Goal: Task Accomplishment & Management: Use online tool/utility

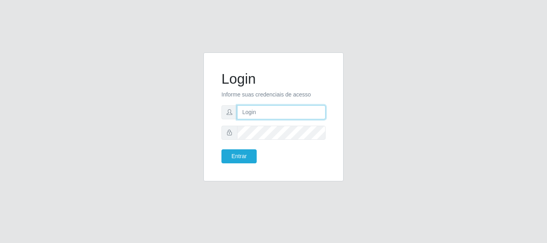
type input "elvis@casatudo"
click at [423, 137] on div "Login Informe suas credenciais de acesso [PERSON_NAME] Entrar" at bounding box center [273, 121] width 457 height 139
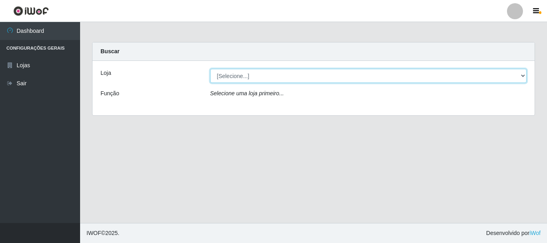
click at [524, 76] on select "[Selecione...] Casatudo BR" at bounding box center [368, 76] width 317 height 14
select select "197"
click at [210, 69] on select "[Selecione...] Casatudo BR" at bounding box center [368, 76] width 317 height 14
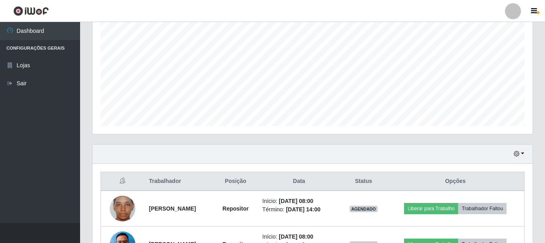
scroll to position [200, 0]
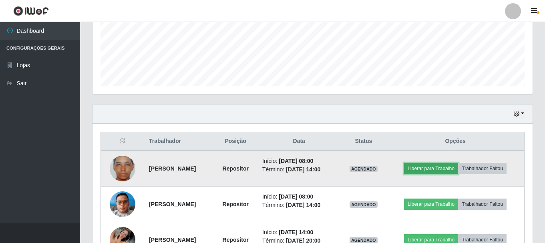
click at [425, 167] on button "Liberar para Trabalho" at bounding box center [431, 168] width 54 height 11
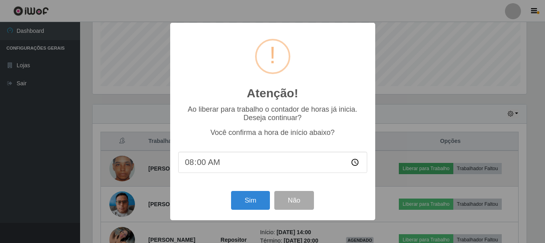
scroll to position [166, 436]
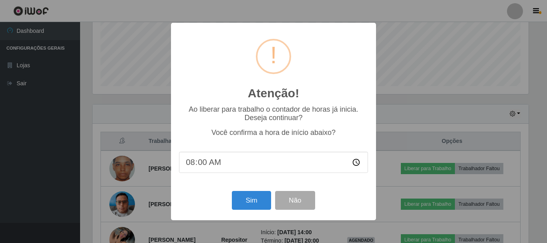
click at [227, 203] on div "Sim Não" at bounding box center [273, 200] width 189 height 23
click at [244, 201] on button "Sim" at bounding box center [251, 200] width 39 height 19
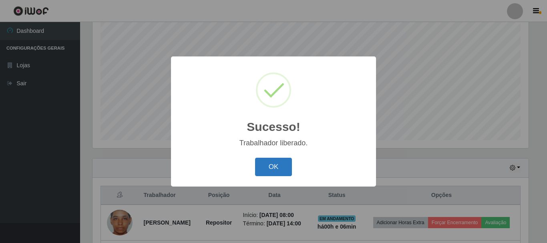
click at [272, 168] on button "OK" at bounding box center [273, 167] width 37 height 19
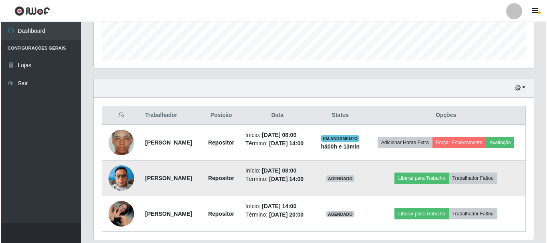
scroll to position [266, 0]
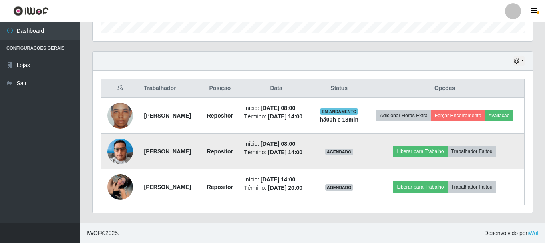
click at [118, 147] on img at bounding box center [120, 151] width 26 height 34
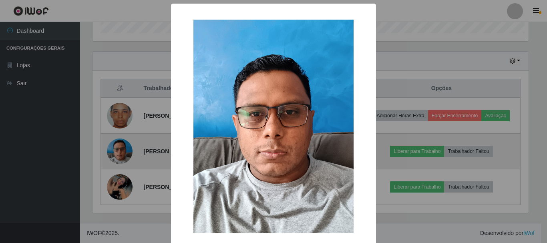
scroll to position [166, 436]
click at [118, 147] on div "× OK Cancel" at bounding box center [273, 121] width 547 height 243
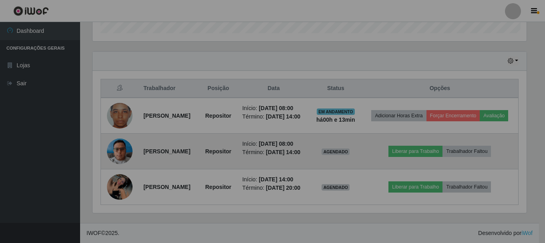
scroll to position [166, 440]
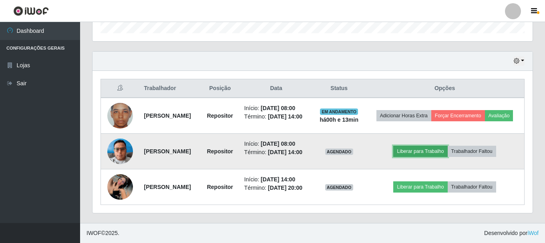
click at [416, 157] on button "Liberar para Trabalho" at bounding box center [420, 151] width 54 height 11
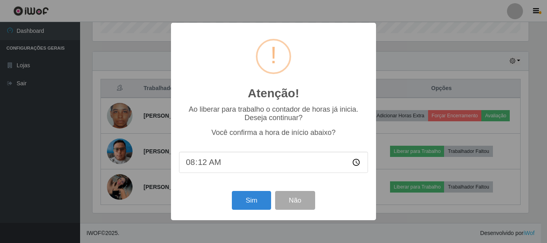
click at [219, 163] on input "08:12" at bounding box center [273, 162] width 189 height 21
click at [208, 165] on input "08:12" at bounding box center [273, 162] width 189 height 21
type input "08:14"
click at [243, 199] on button "Sim" at bounding box center [251, 200] width 39 height 19
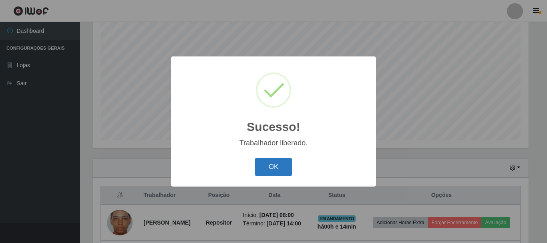
click at [263, 169] on button "OK" at bounding box center [273, 167] width 37 height 19
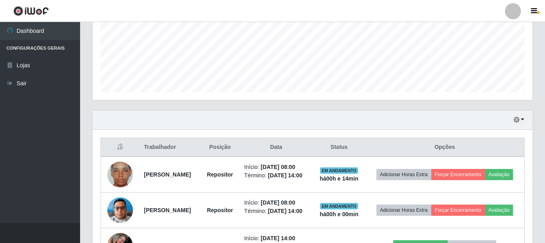
scroll to position [210, 0]
